Goal: Find specific page/section: Find specific page/section

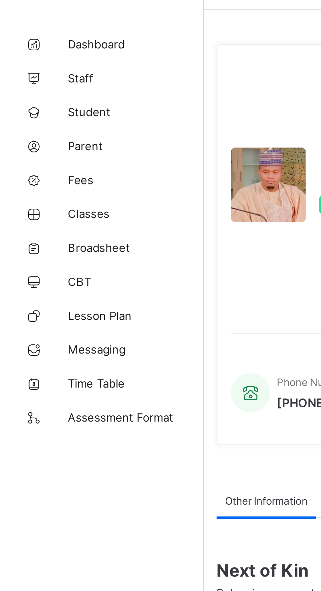
click at [36, 106] on span "Classes" at bounding box center [52, 104] width 52 height 5
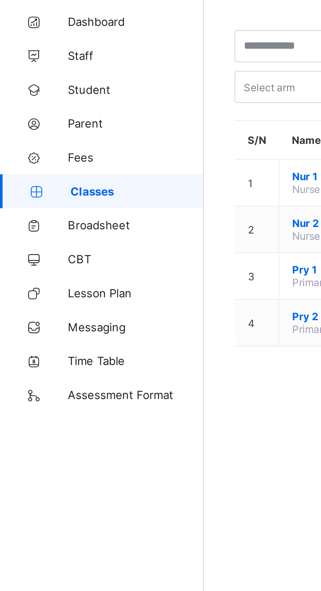
click at [37, 66] on span "Student" at bounding box center [52, 65] width 52 height 5
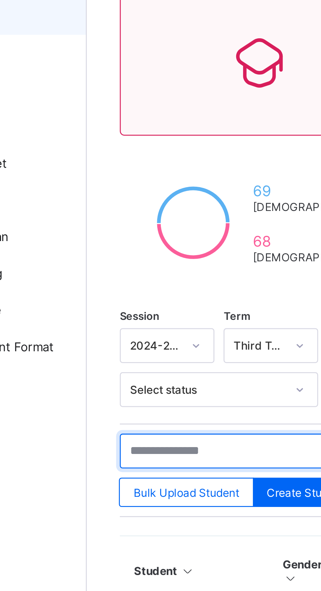
click at [132, 220] on input "text" at bounding box center [139, 220] width 98 height 12
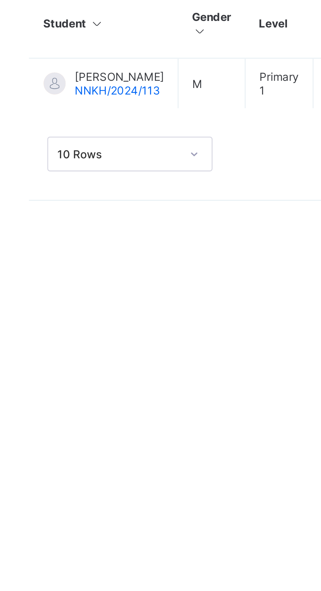
type input "*****"
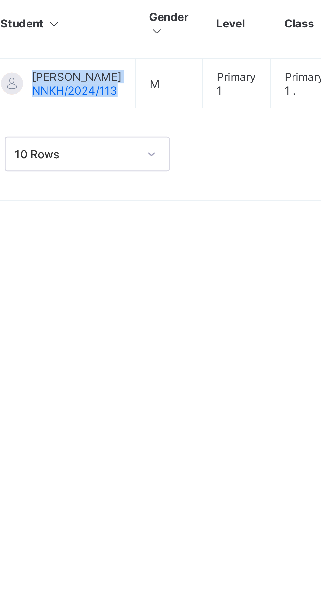
click at [140, 361] on div "Student 137 Total Student Active Student 137 Deactivated Student 0 137 Total st…" at bounding box center [200, 295] width 242 height 591
copy div "[PERSON_NAME] NNKH/2024/113"
